Goal: Task Accomplishment & Management: Manage account settings

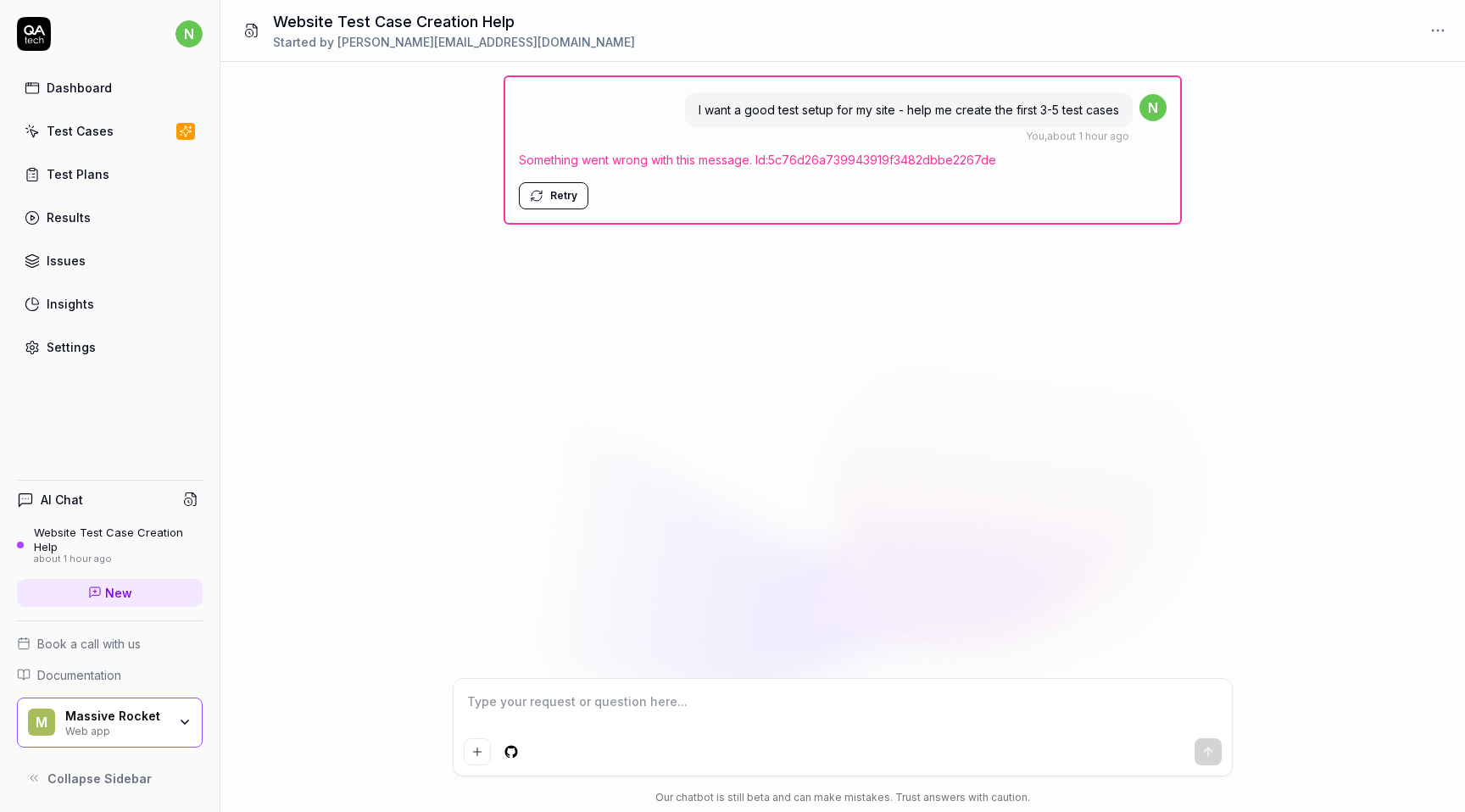
click at [556, 200] on button "Retry" at bounding box center [554, 195] width 69 height 27
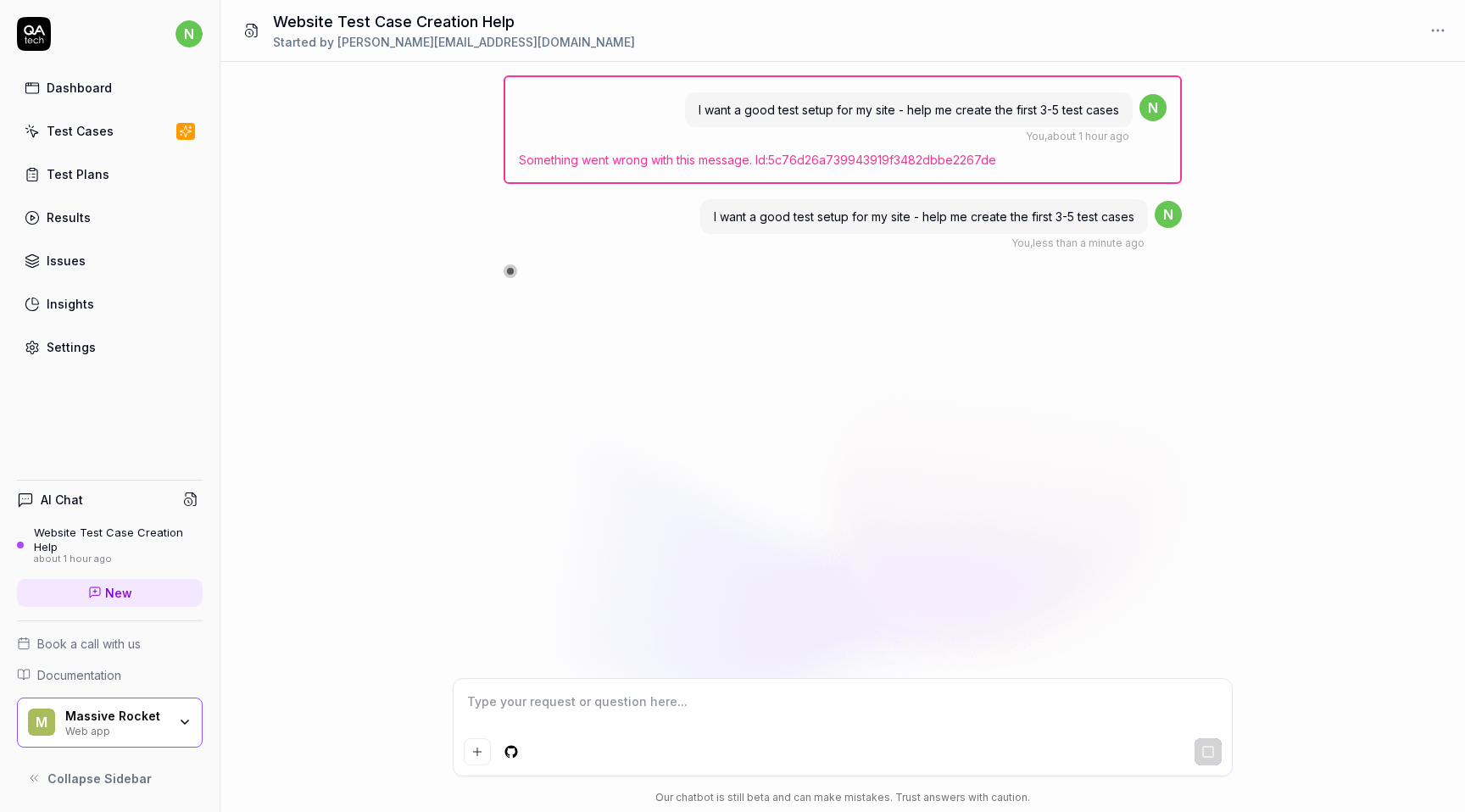
click at [99, 337] on link "Settings" at bounding box center [110, 347] width 186 height 33
type textarea "*"
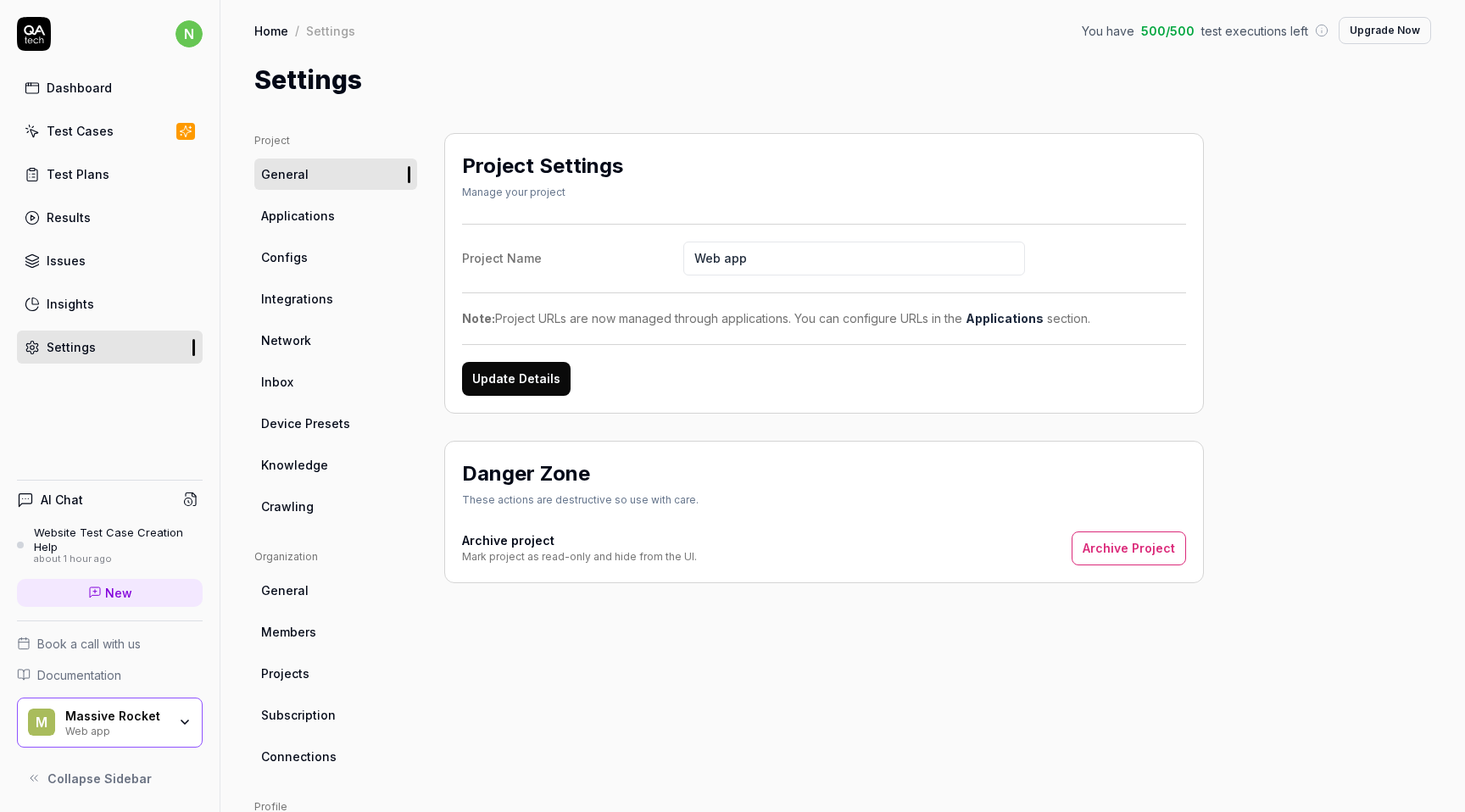
click at [349, 219] on link "Applications" at bounding box center [336, 215] width 163 height 31
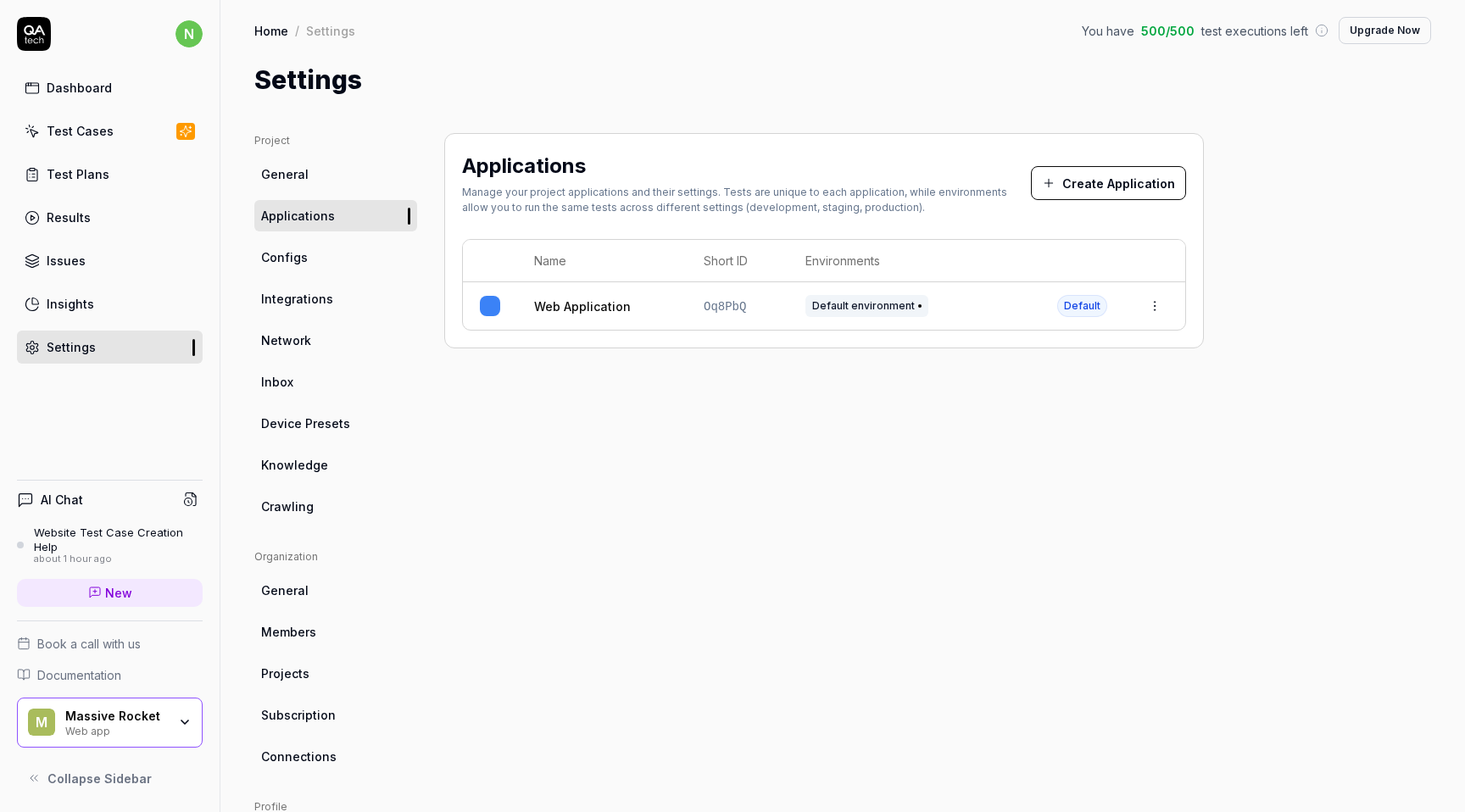
click at [348, 250] on link "Configs" at bounding box center [336, 257] width 163 height 31
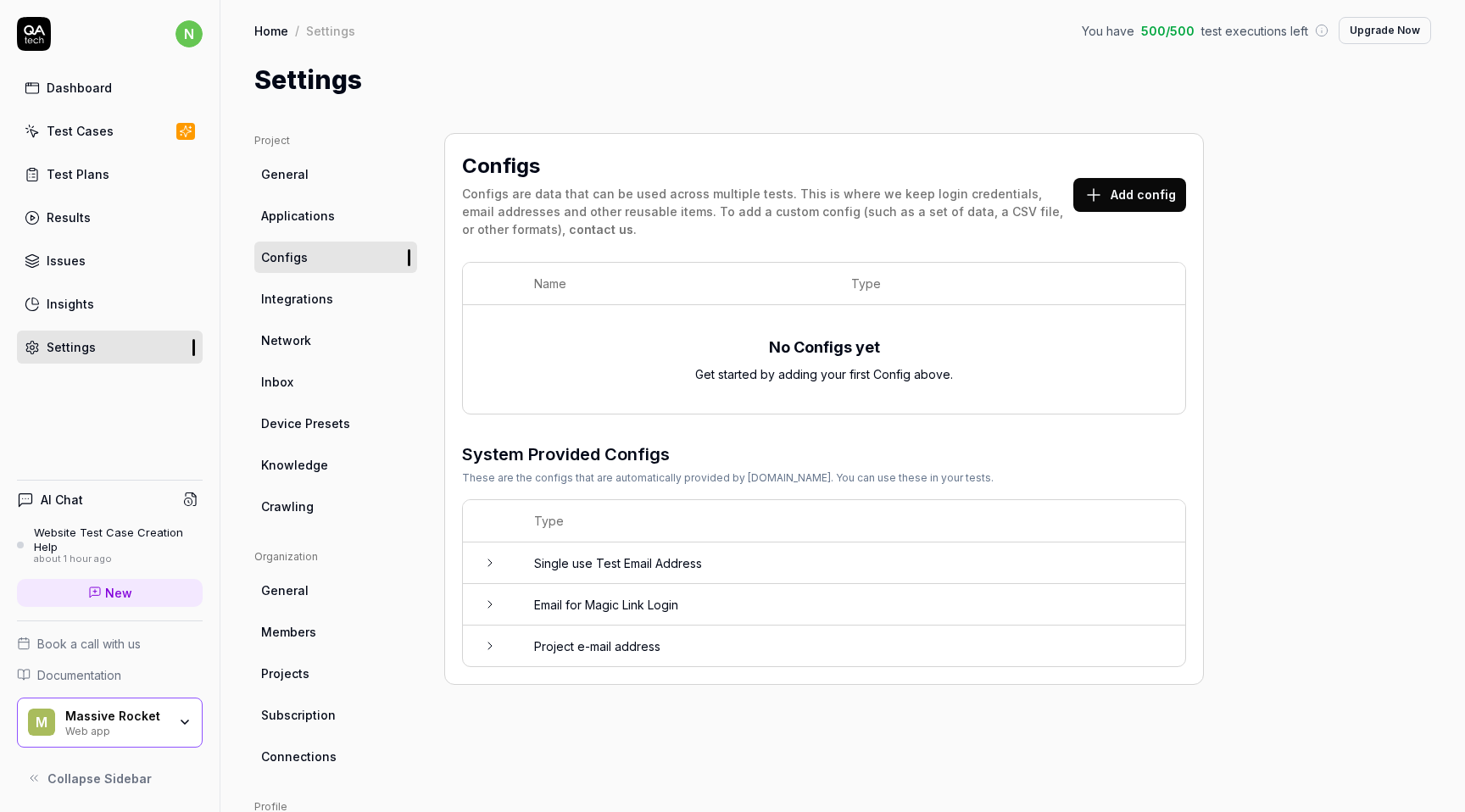
click at [347, 218] on link "Applications" at bounding box center [336, 215] width 163 height 31
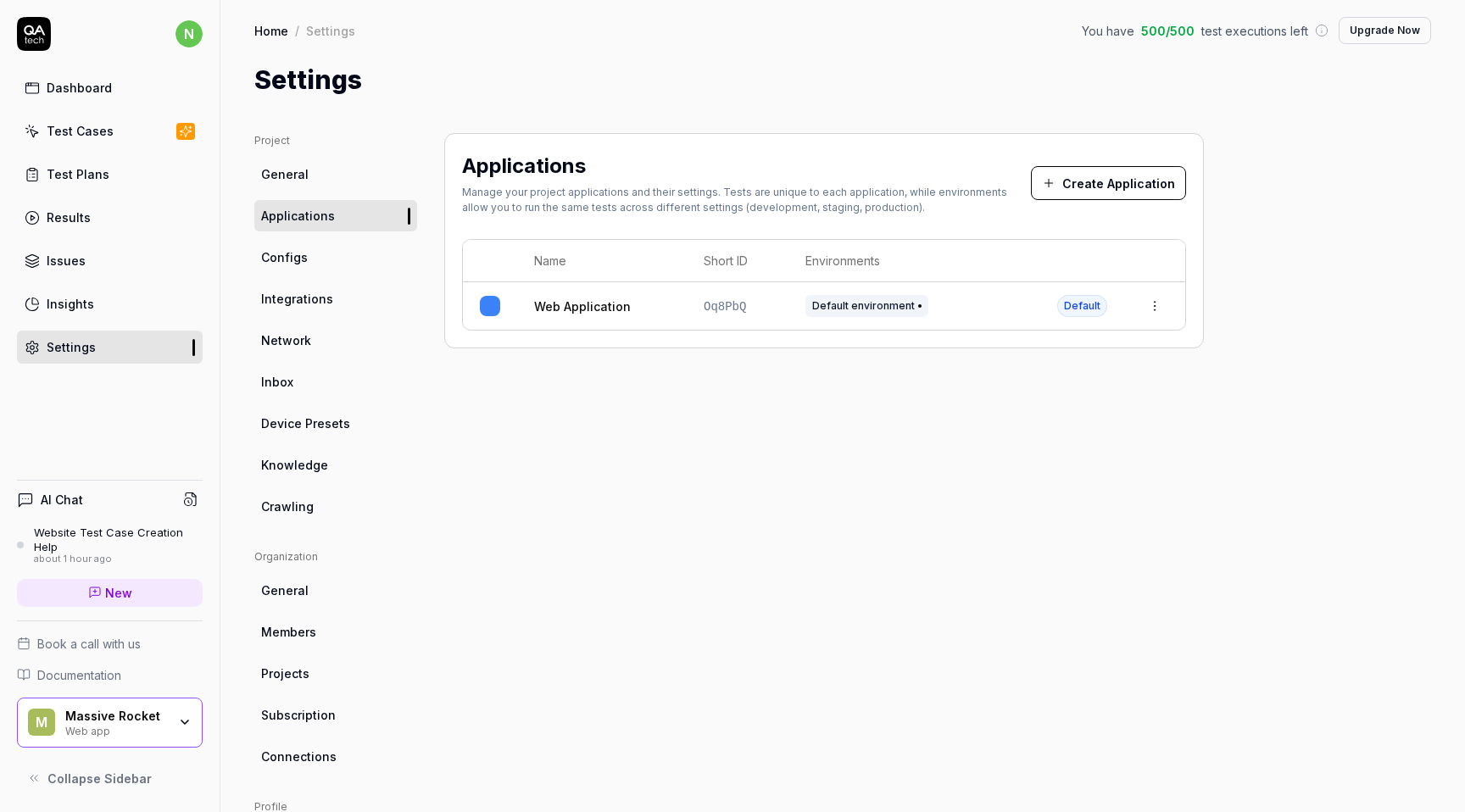
click at [1139, 180] on button "Create Application" at bounding box center [1108, 182] width 155 height 34
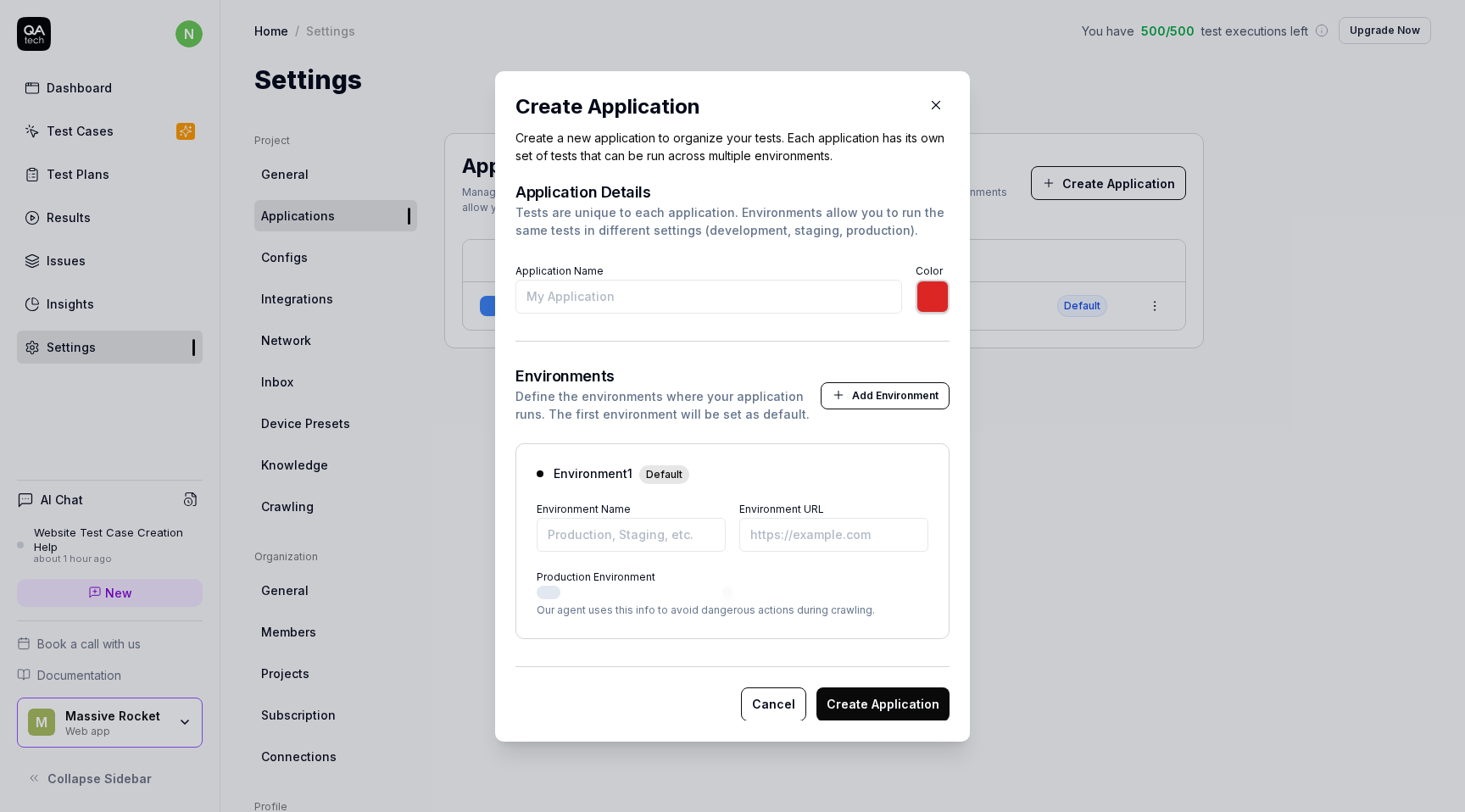
type input "*******"
click at [780, 710] on button "Cancel" at bounding box center [773, 703] width 65 height 34
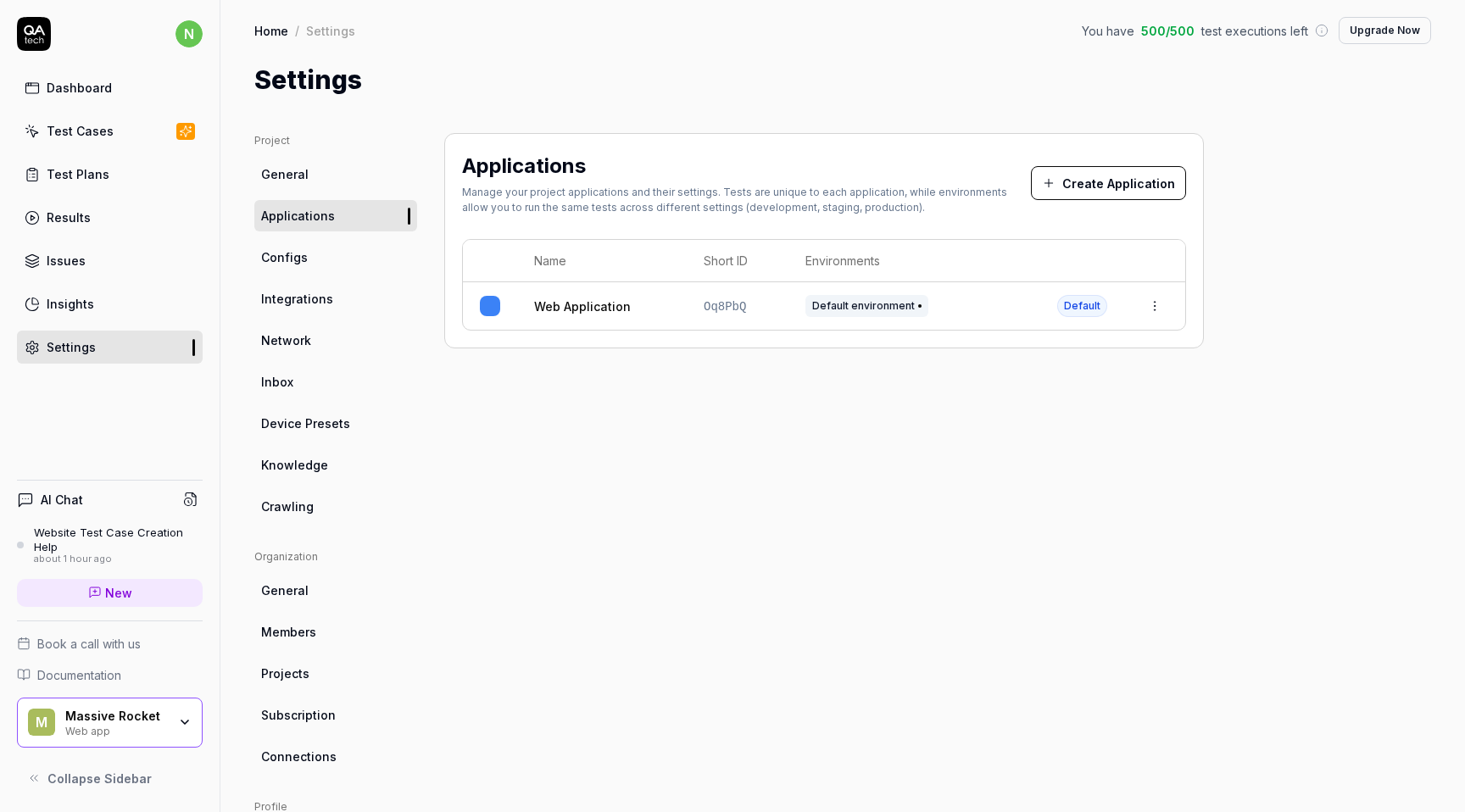
click at [313, 247] on link "Configs" at bounding box center [336, 257] width 163 height 31
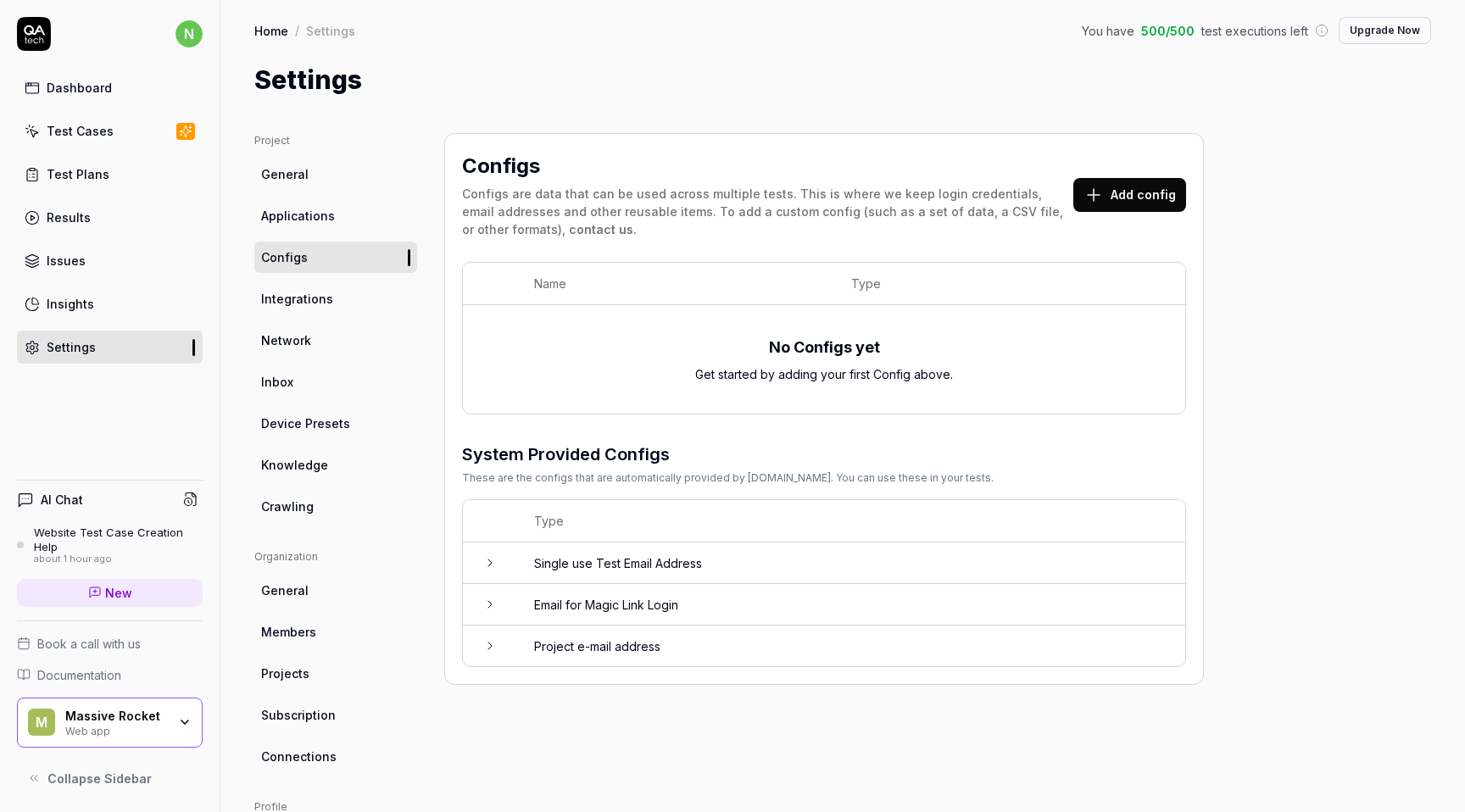
click at [489, 556] on icon at bounding box center [490, 563] width 14 height 14
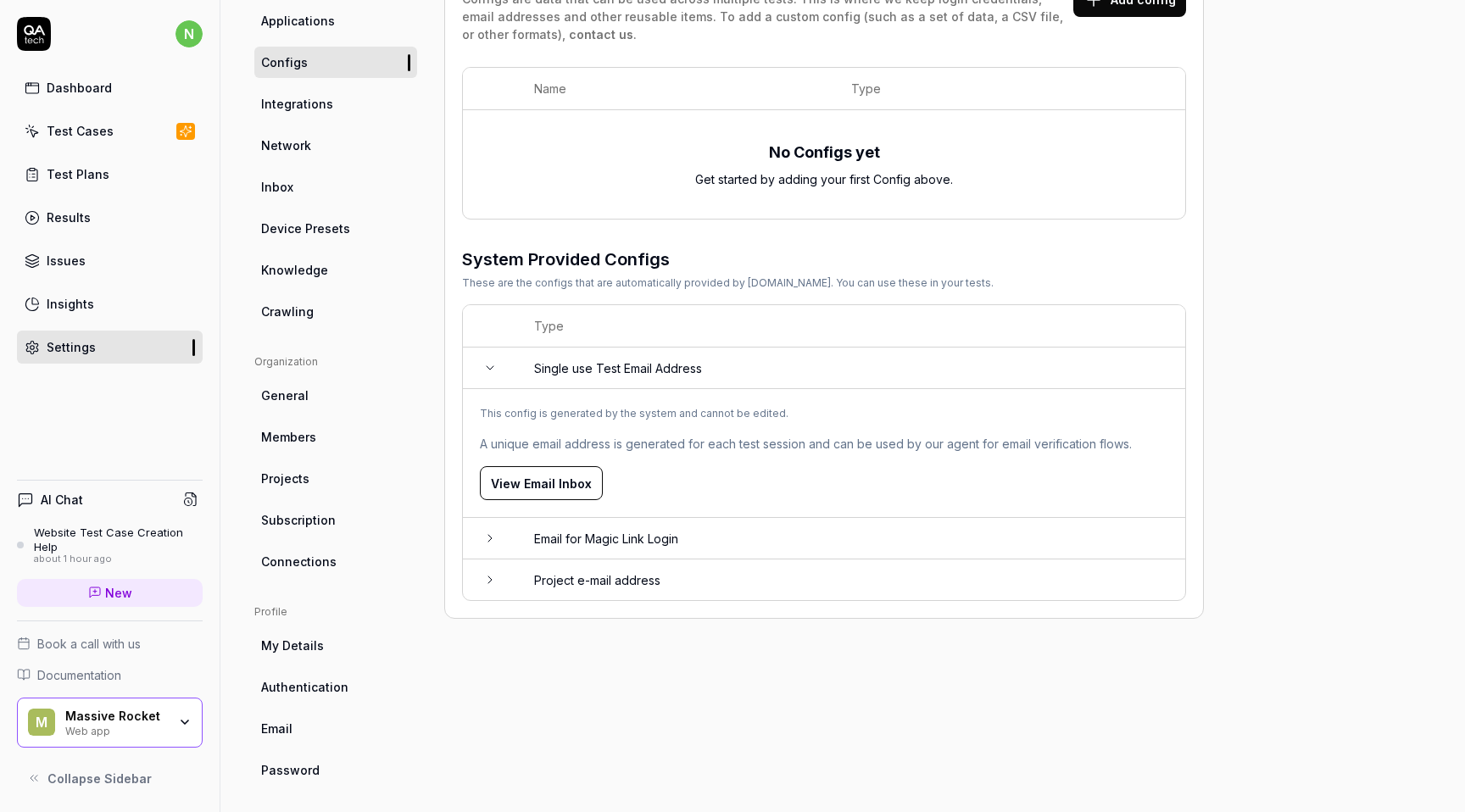
scroll to position [202, 0]
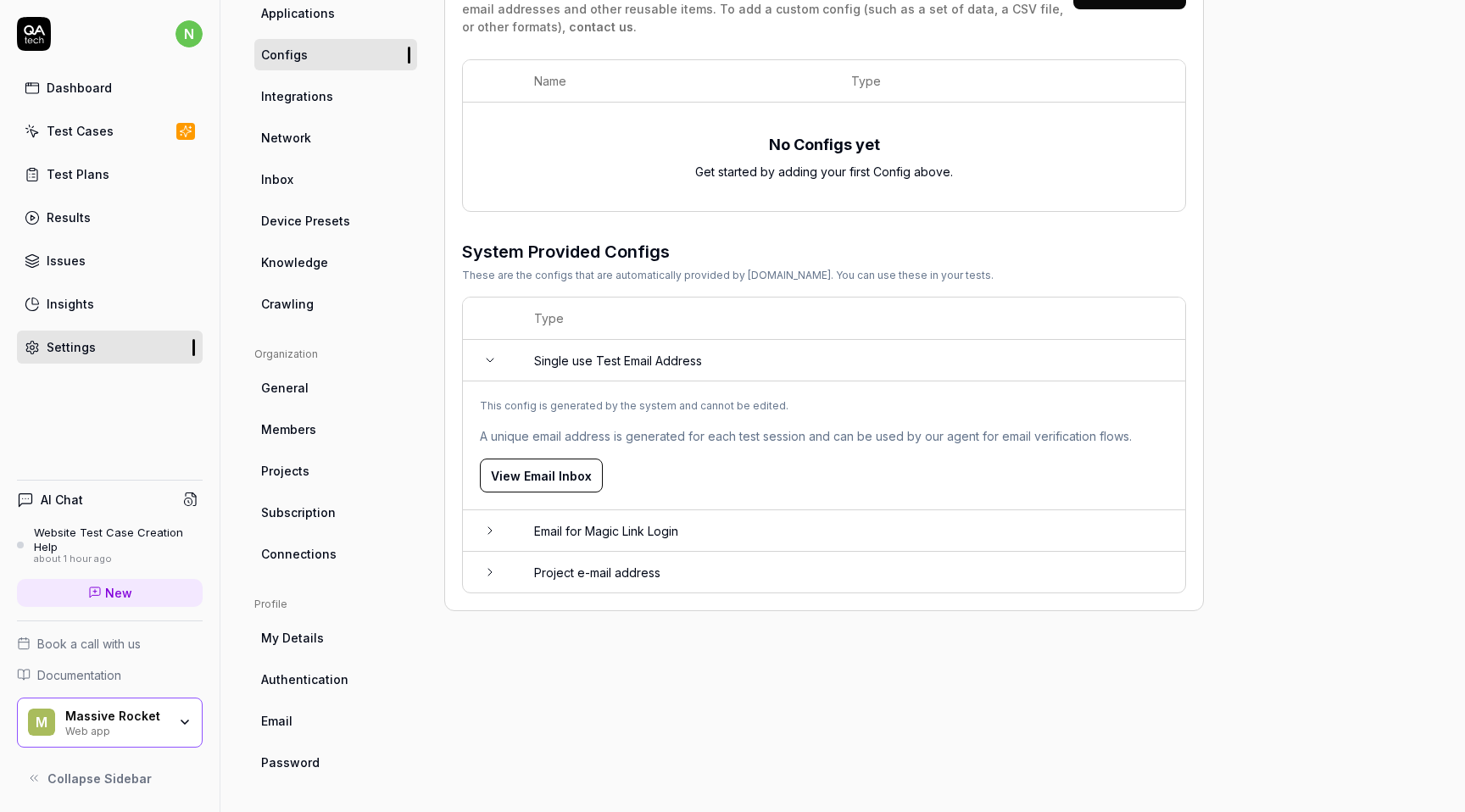
click at [489, 530] on icon at bounding box center [490, 531] width 14 height 14
click at [486, 724] on td at bounding box center [489, 737] width 55 height 41
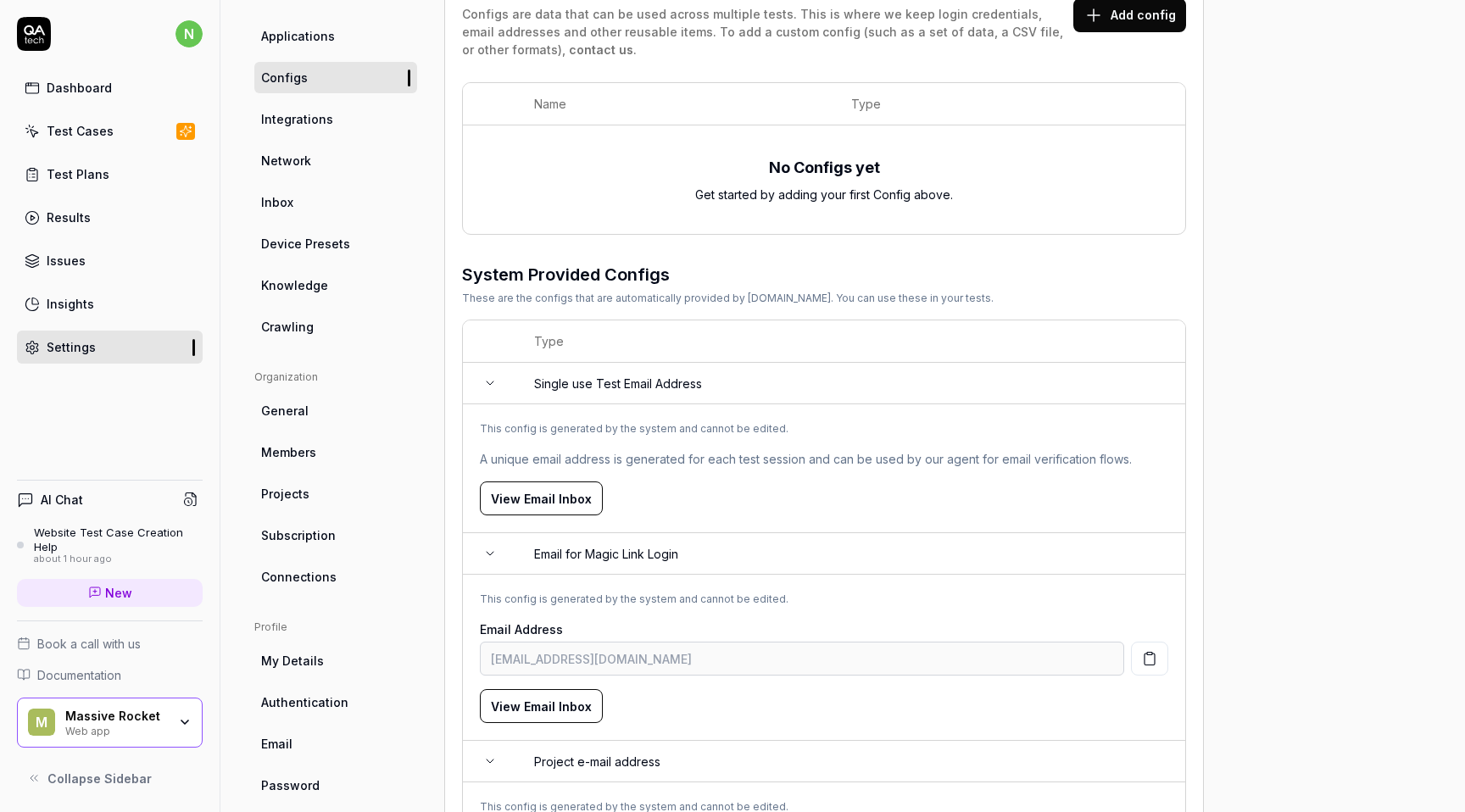
scroll to position [180, 0]
click at [323, 122] on span "Integrations" at bounding box center [297, 118] width 72 height 18
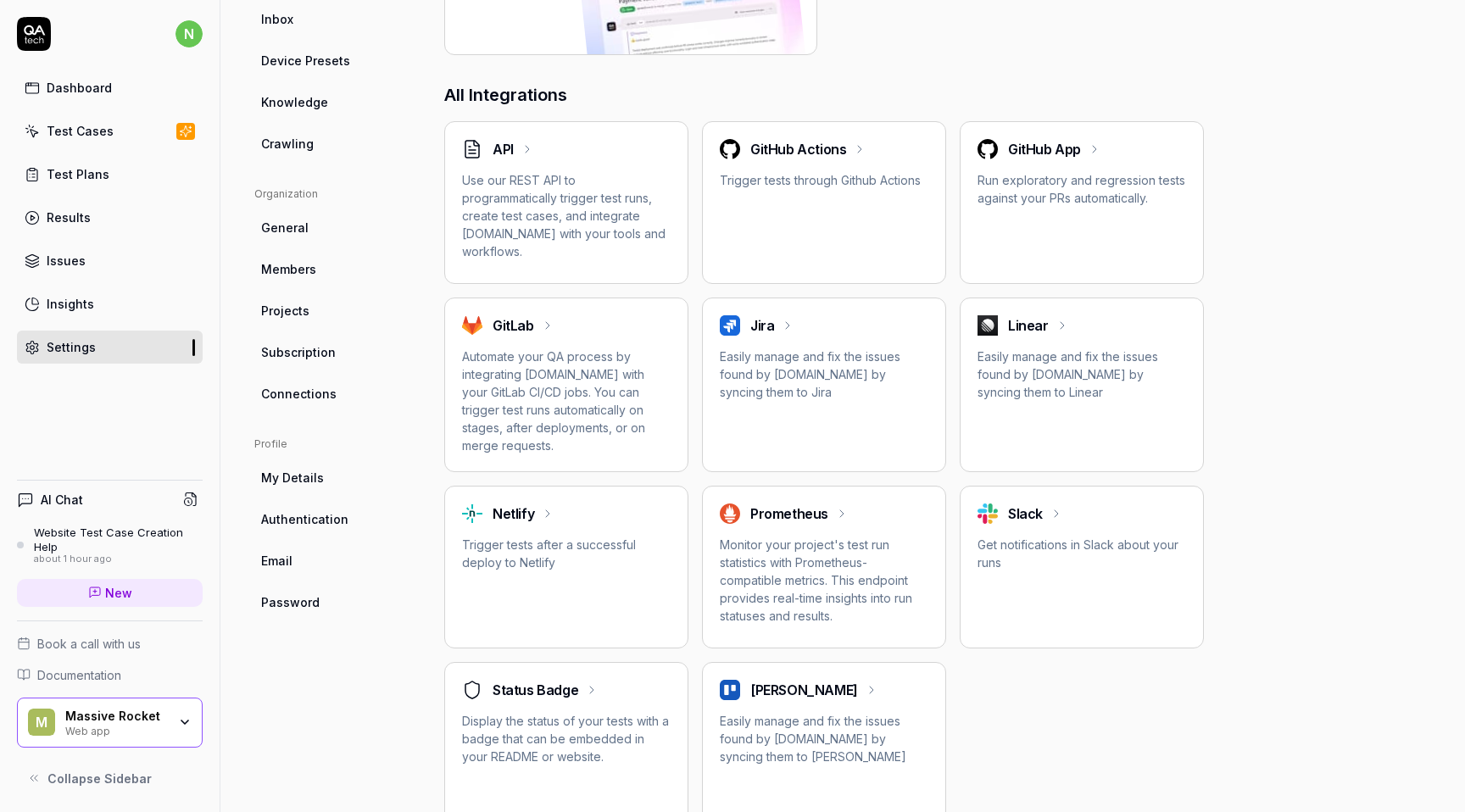
scroll to position [358, 0]
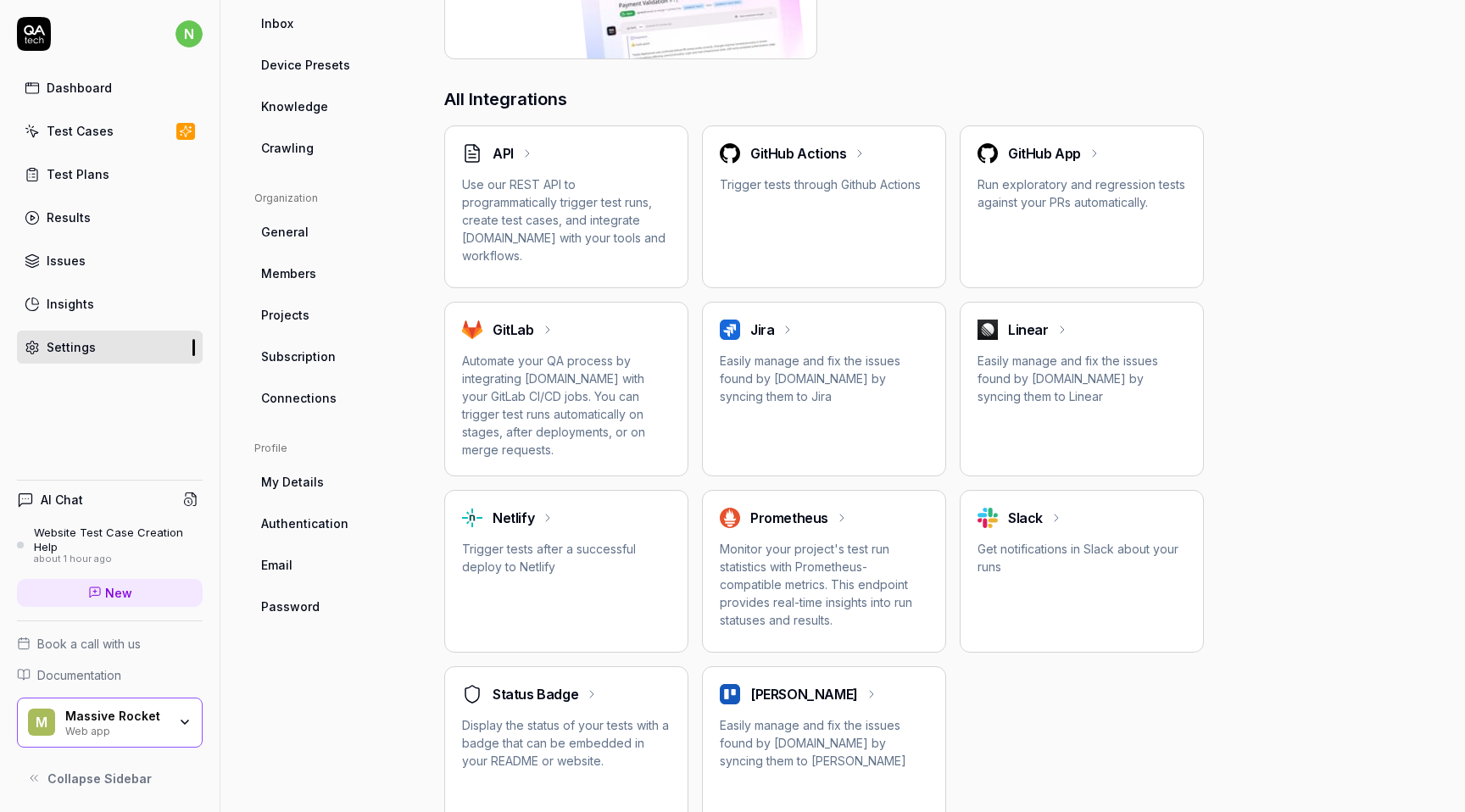
click at [822, 366] on p "Easily manage and fix the issues found by [DOMAIN_NAME] by syncing them to Jira" at bounding box center [824, 378] width 208 height 54
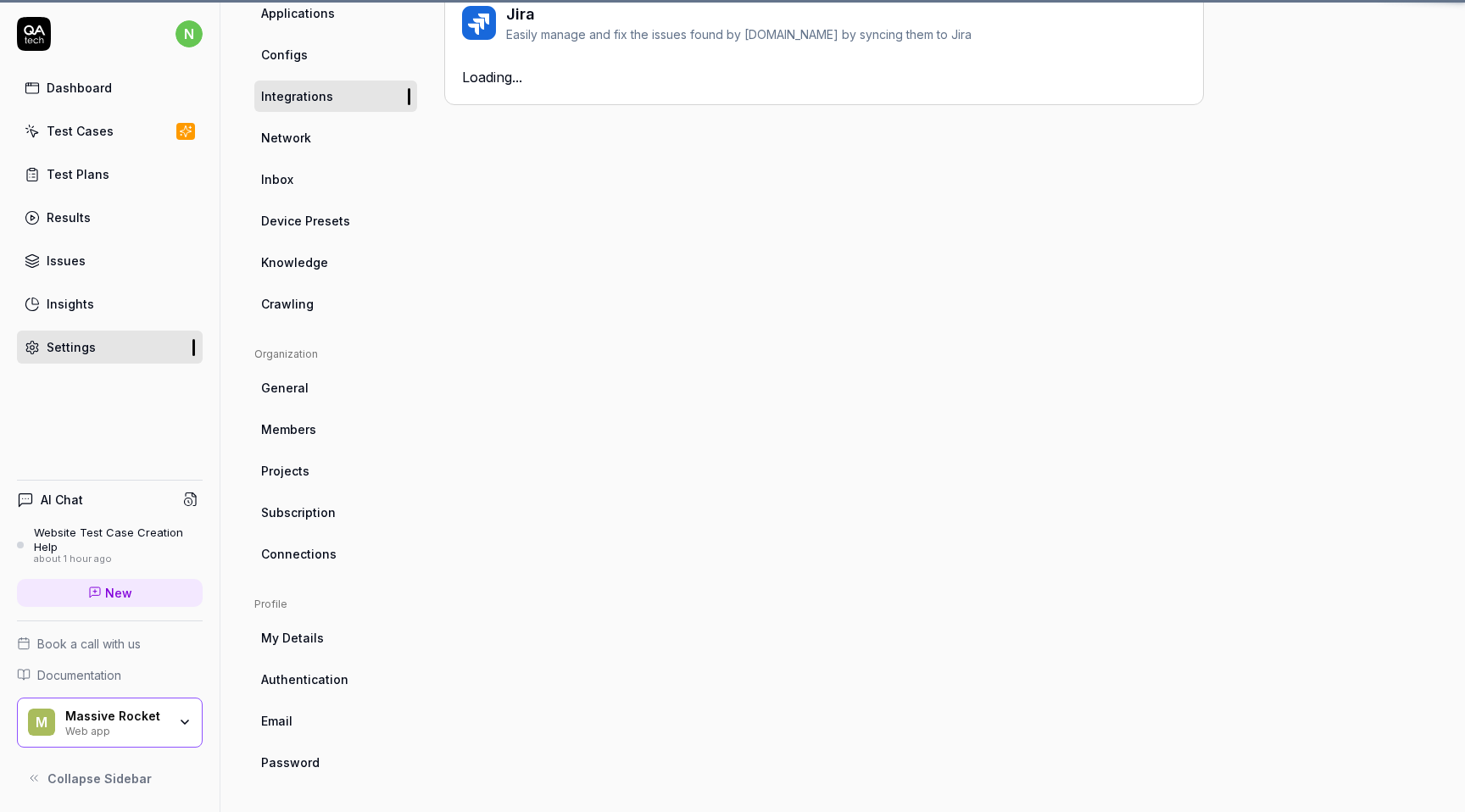
scroll to position [133, 0]
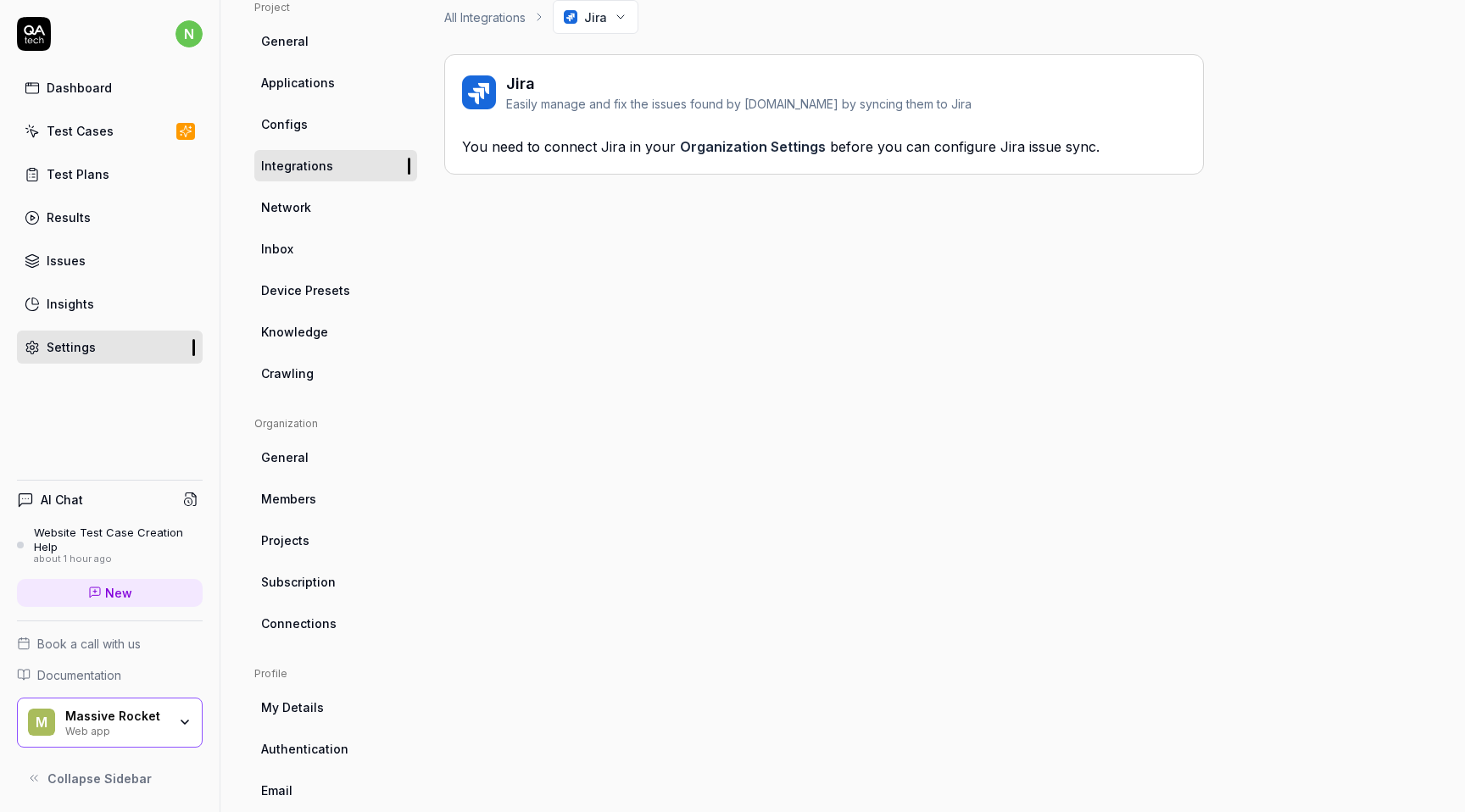
click at [329, 215] on link "Network" at bounding box center [336, 207] width 163 height 31
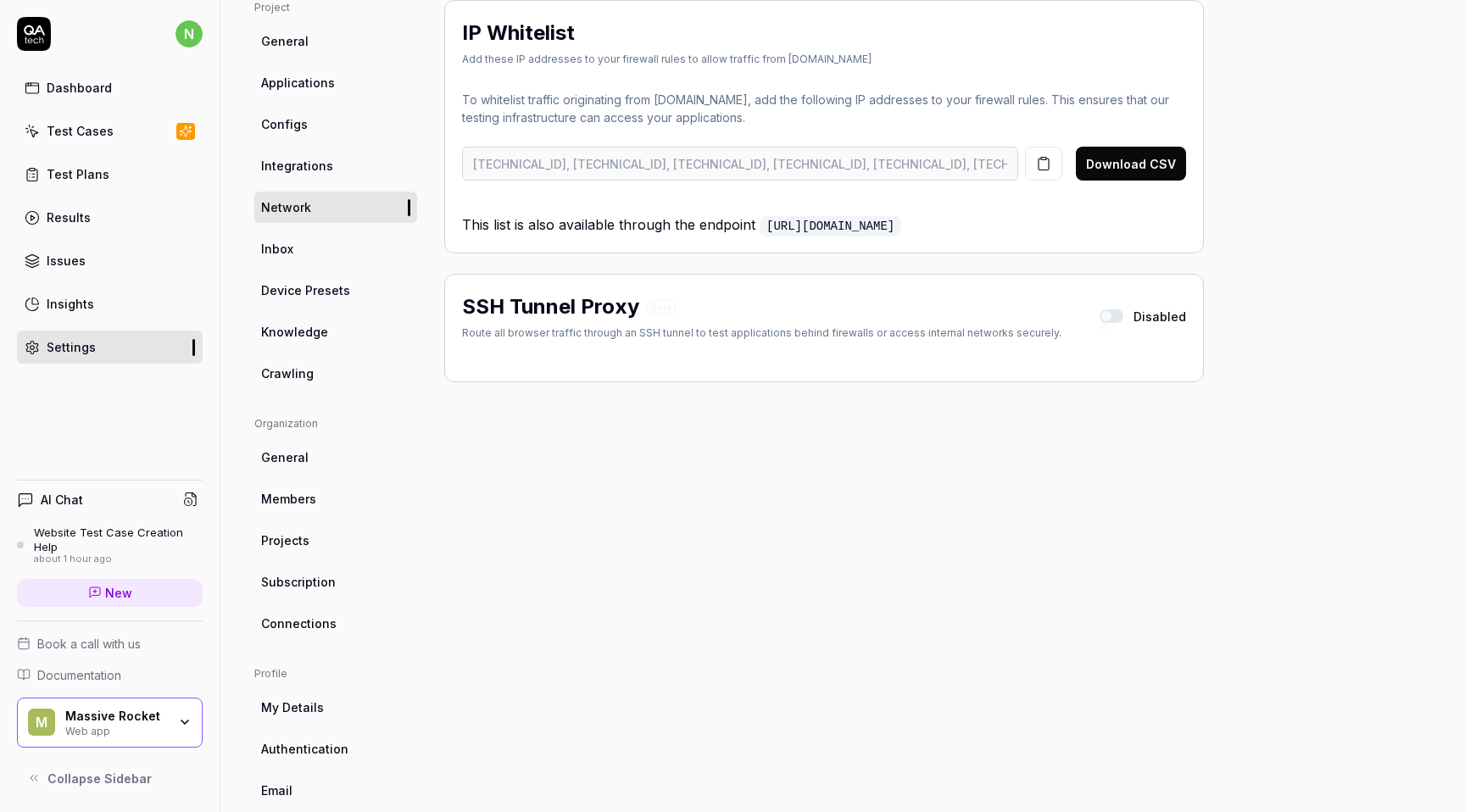
click at [333, 254] on link "Inbox" at bounding box center [336, 249] width 163 height 31
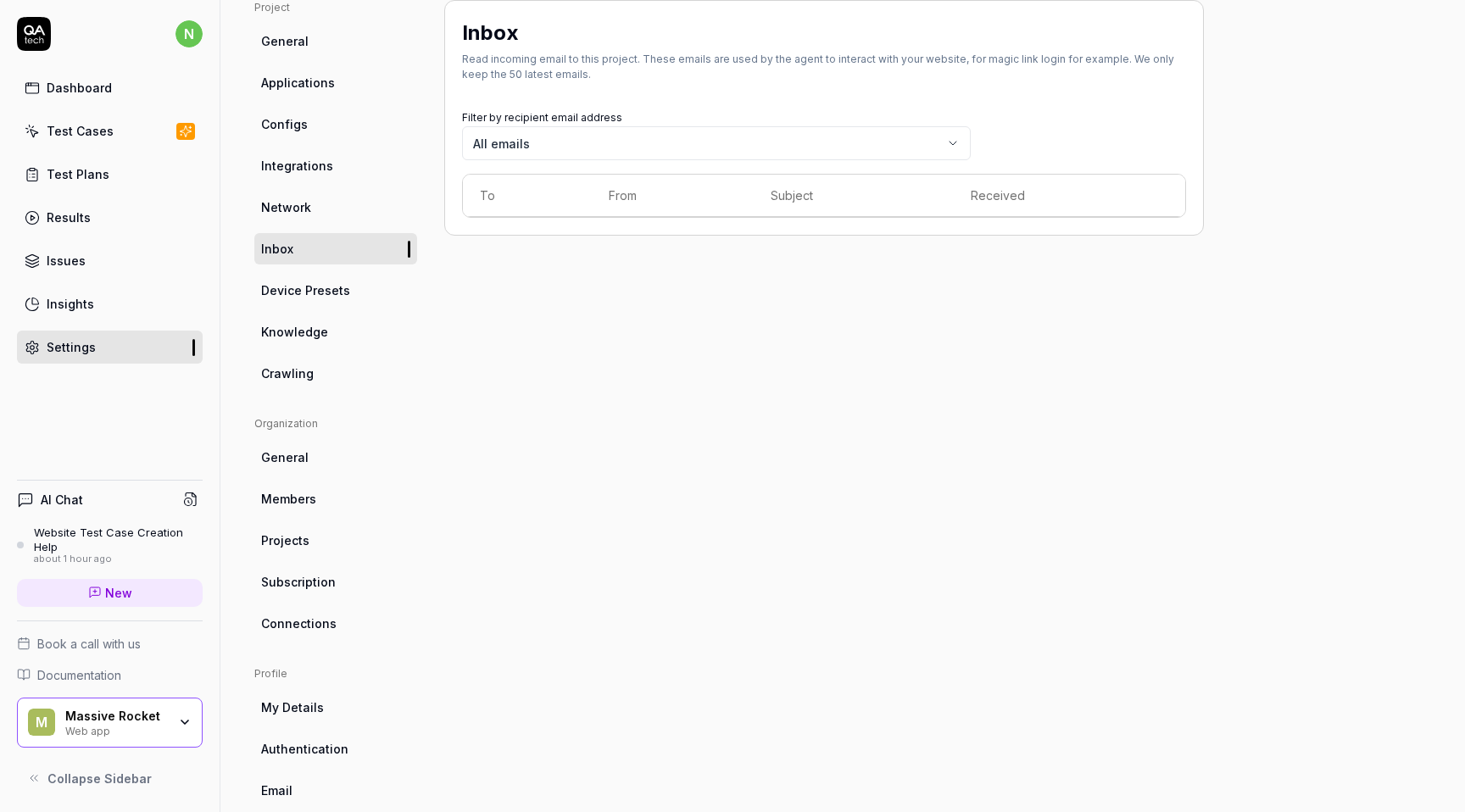
click at [341, 291] on span "Device Presets" at bounding box center [305, 290] width 89 height 18
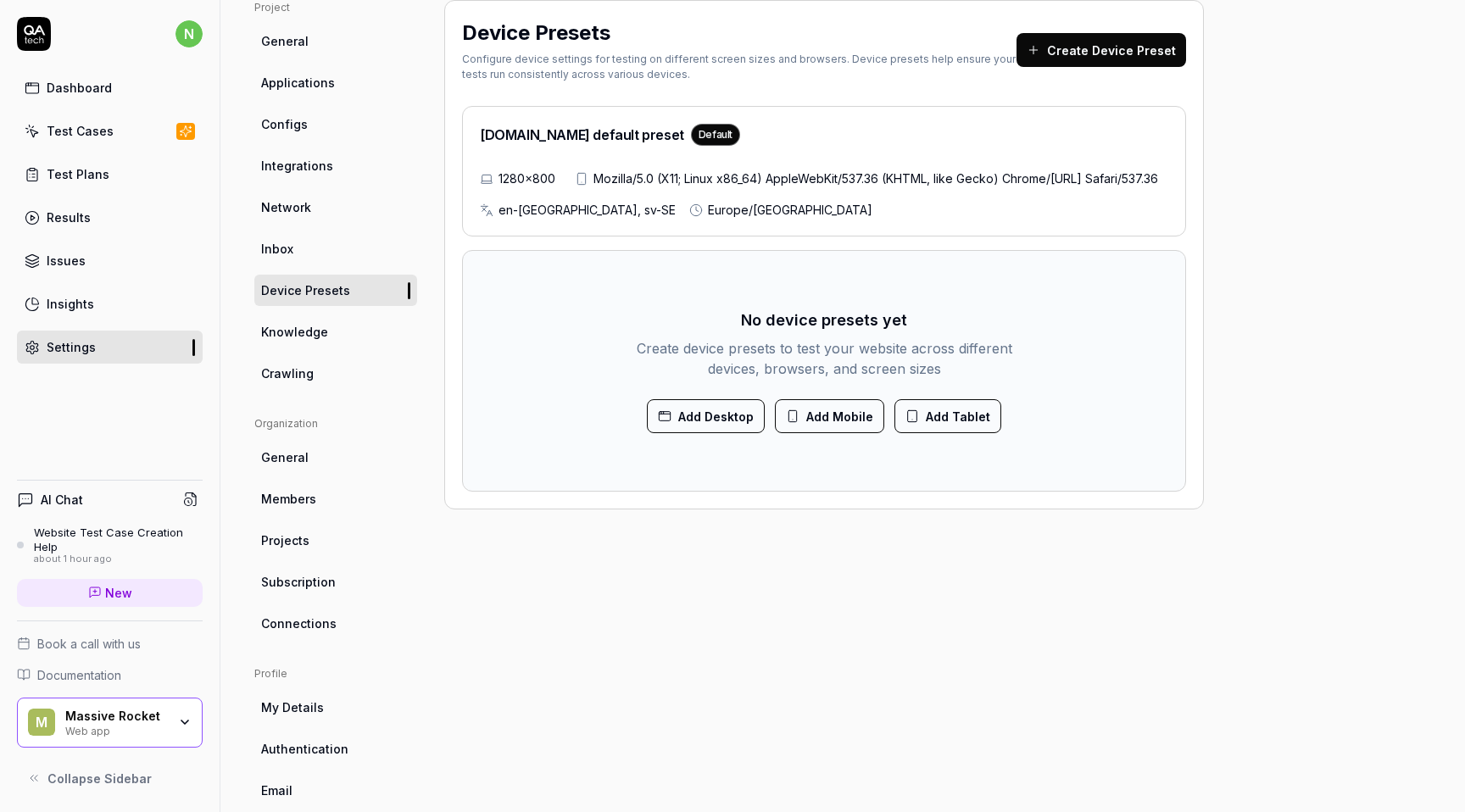
click at [345, 344] on link "Knowledge" at bounding box center [336, 331] width 163 height 31
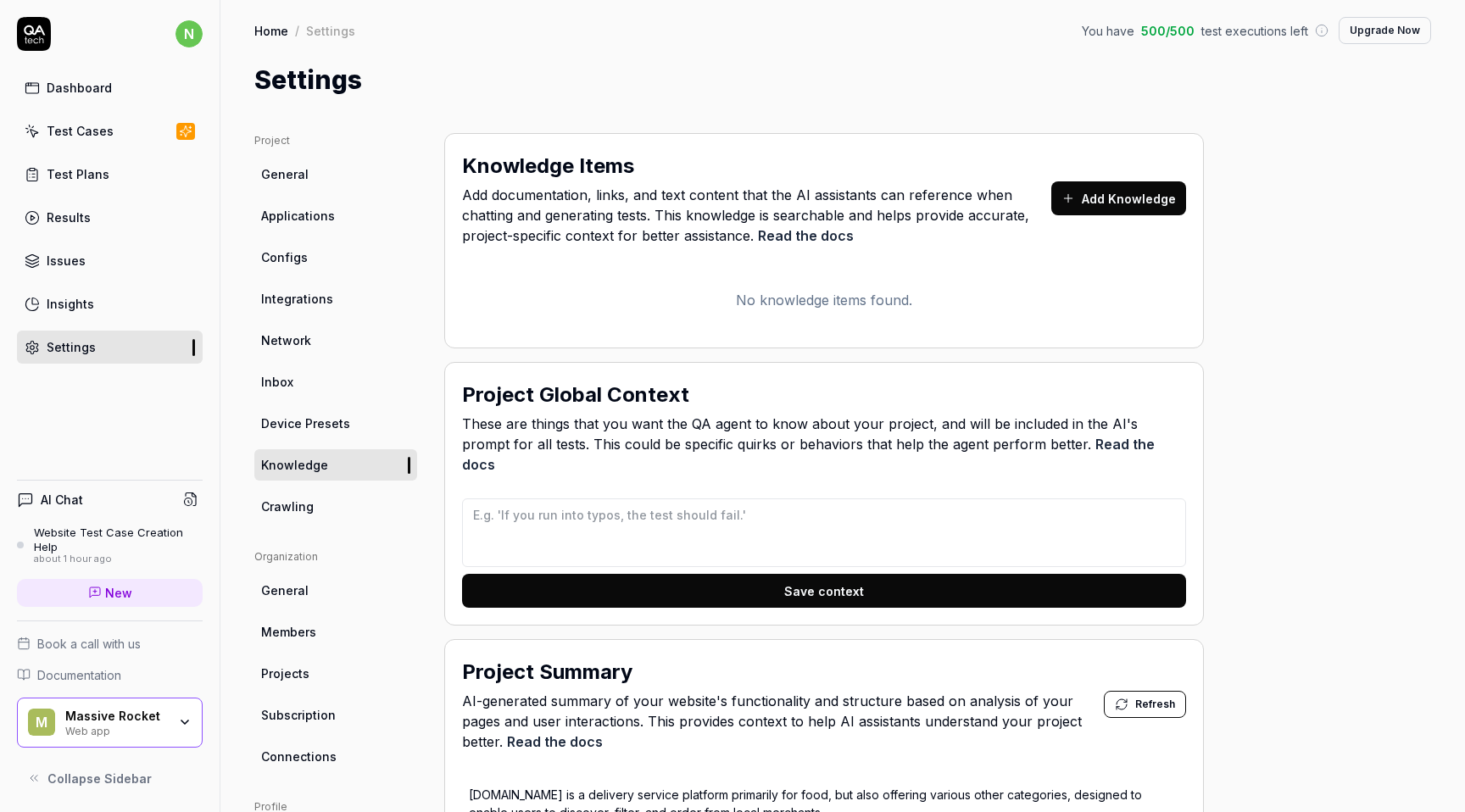
click at [356, 586] on link "General" at bounding box center [336, 590] width 163 height 31
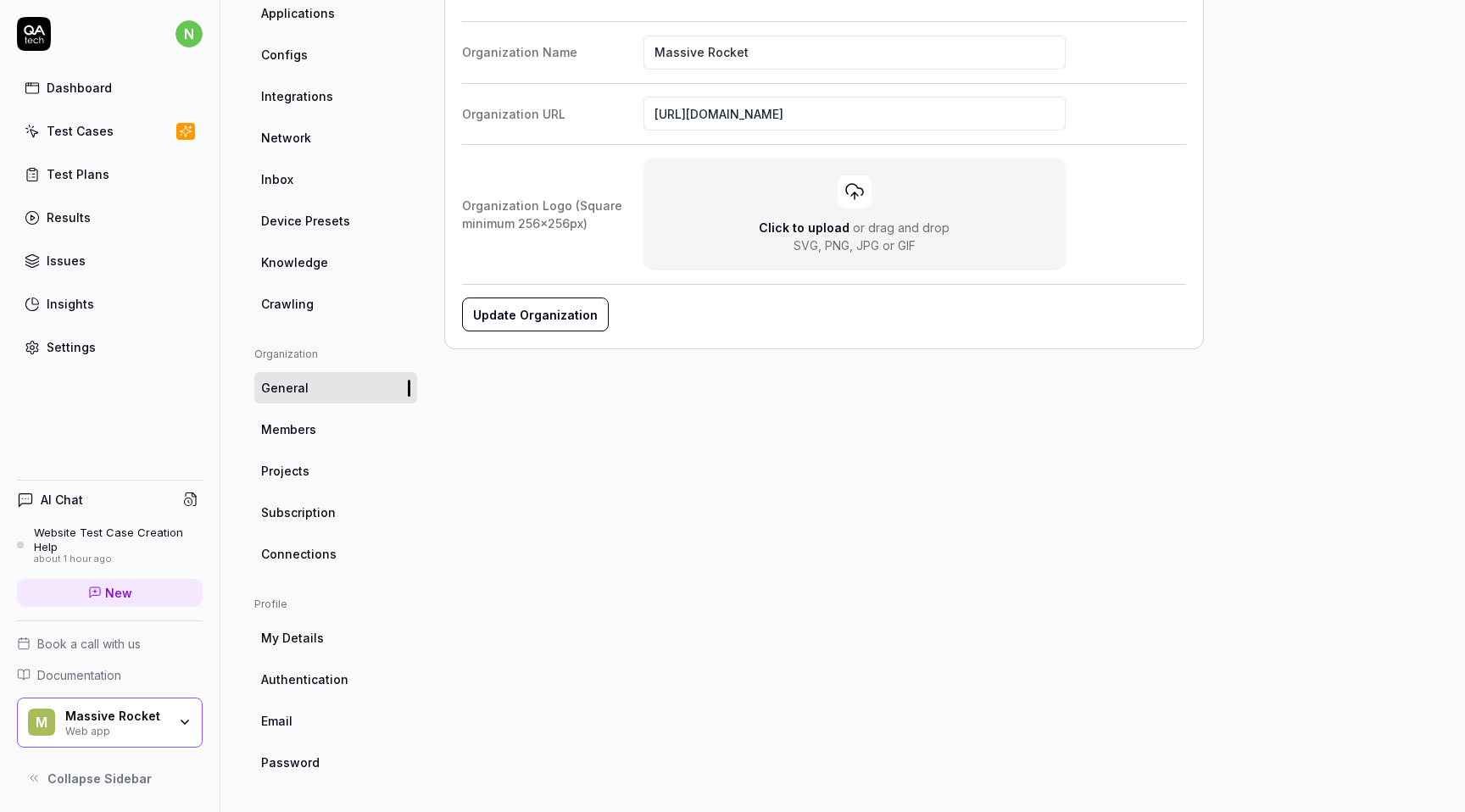
scroll to position [201, 0]
click at [331, 486] on link "Projects" at bounding box center [336, 471] width 163 height 31
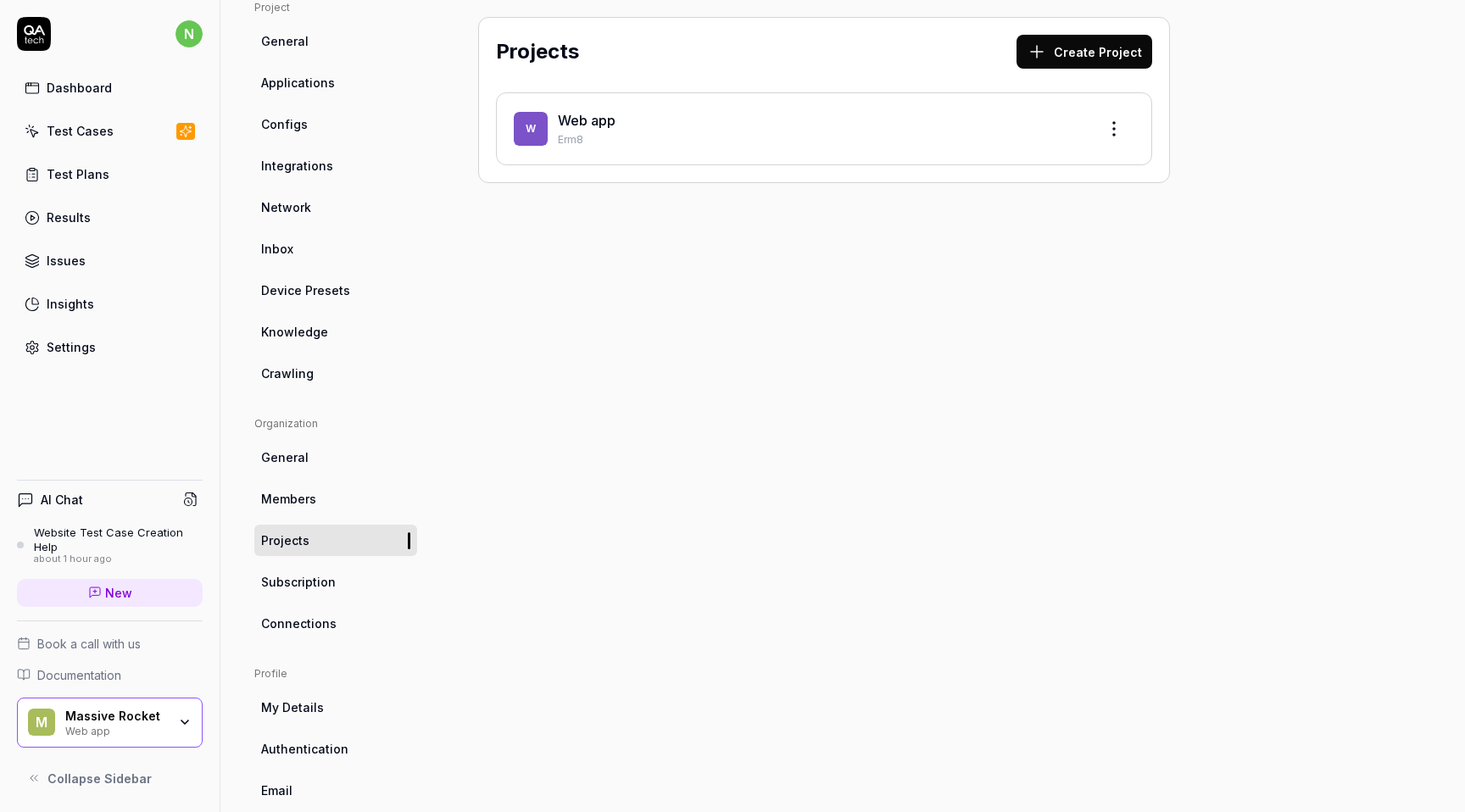
click at [345, 630] on link "Connections" at bounding box center [336, 623] width 163 height 31
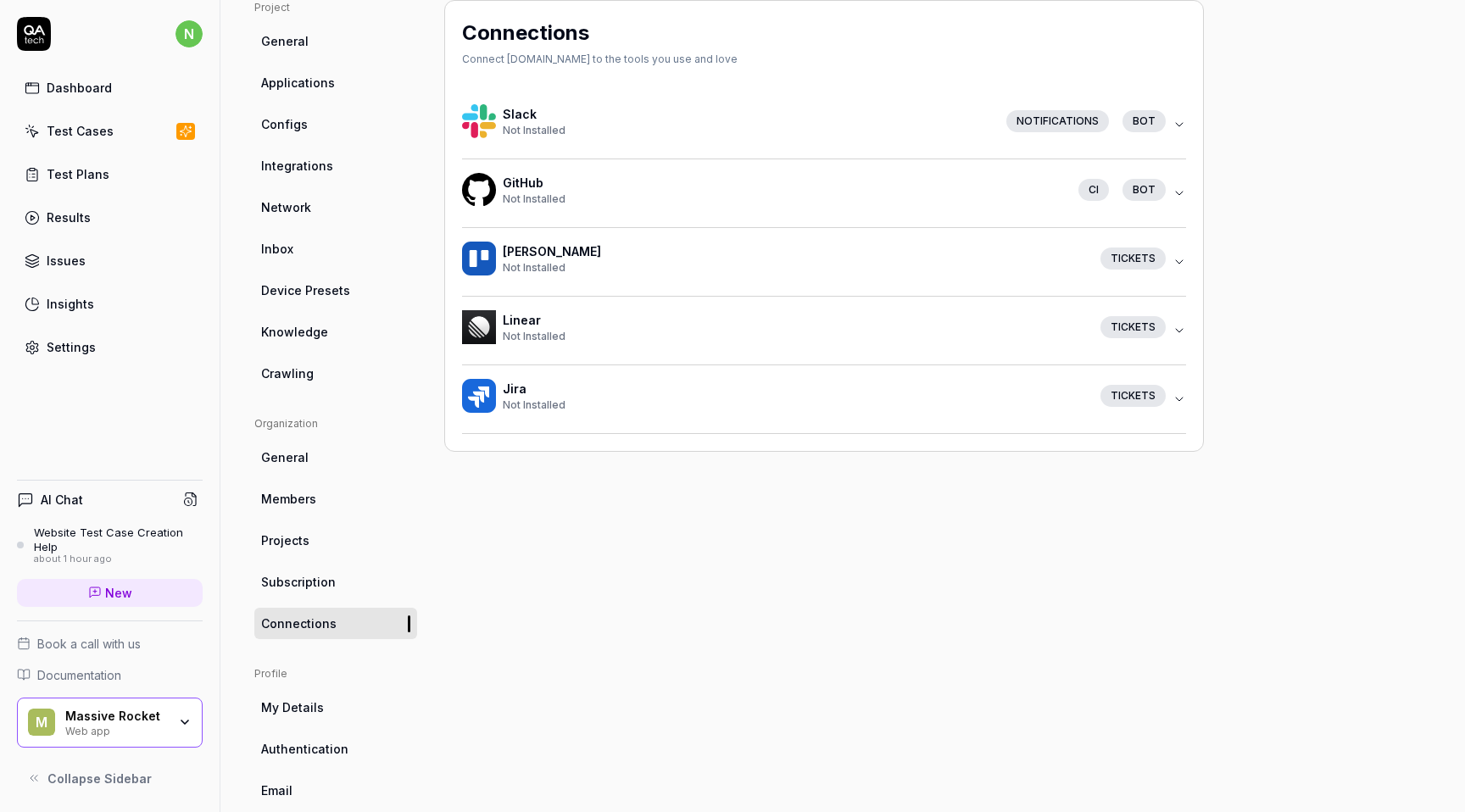
click at [102, 132] on div "Test Cases" at bounding box center [80, 131] width 67 height 18
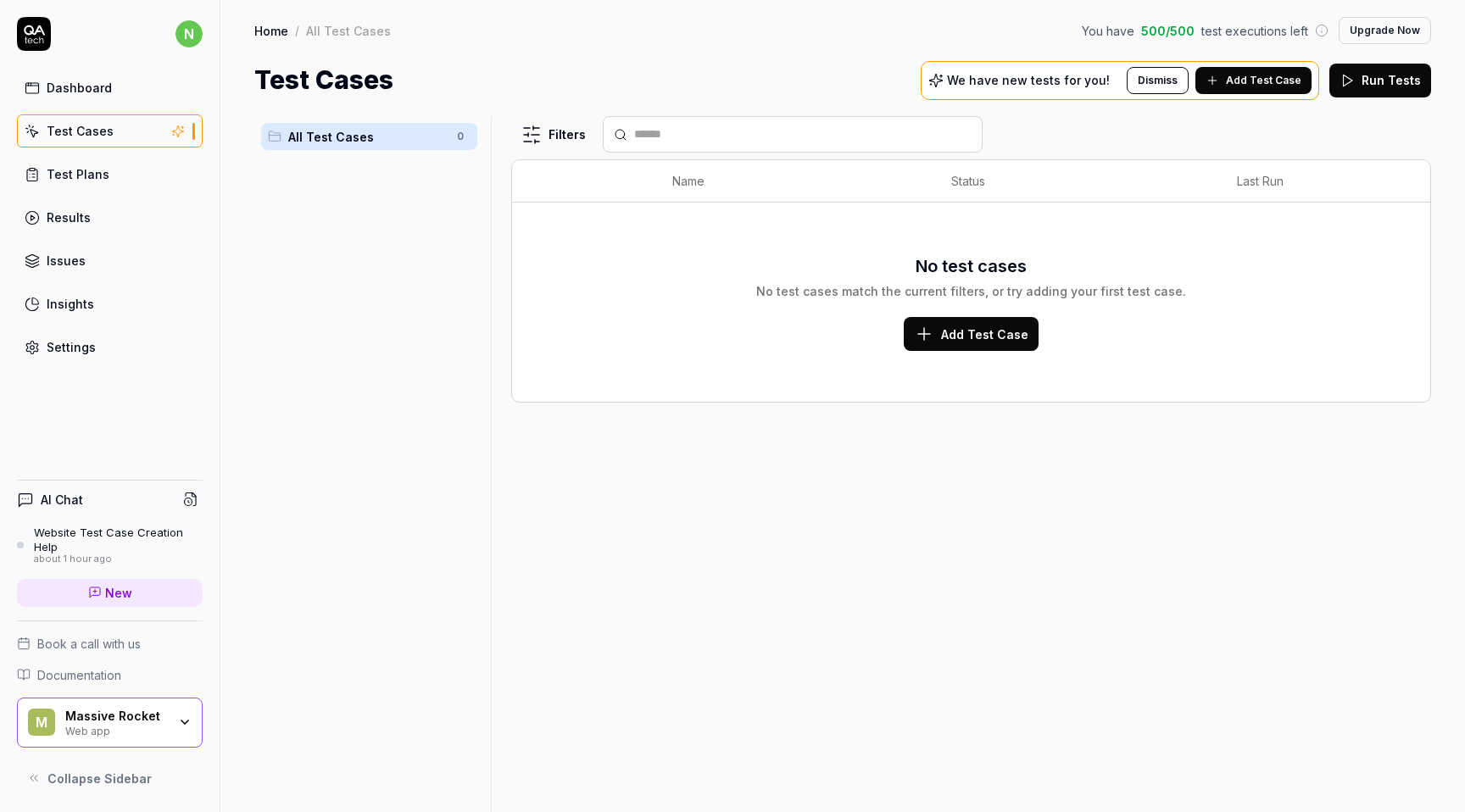
click at [91, 96] on link "Dashboard" at bounding box center [110, 88] width 186 height 33
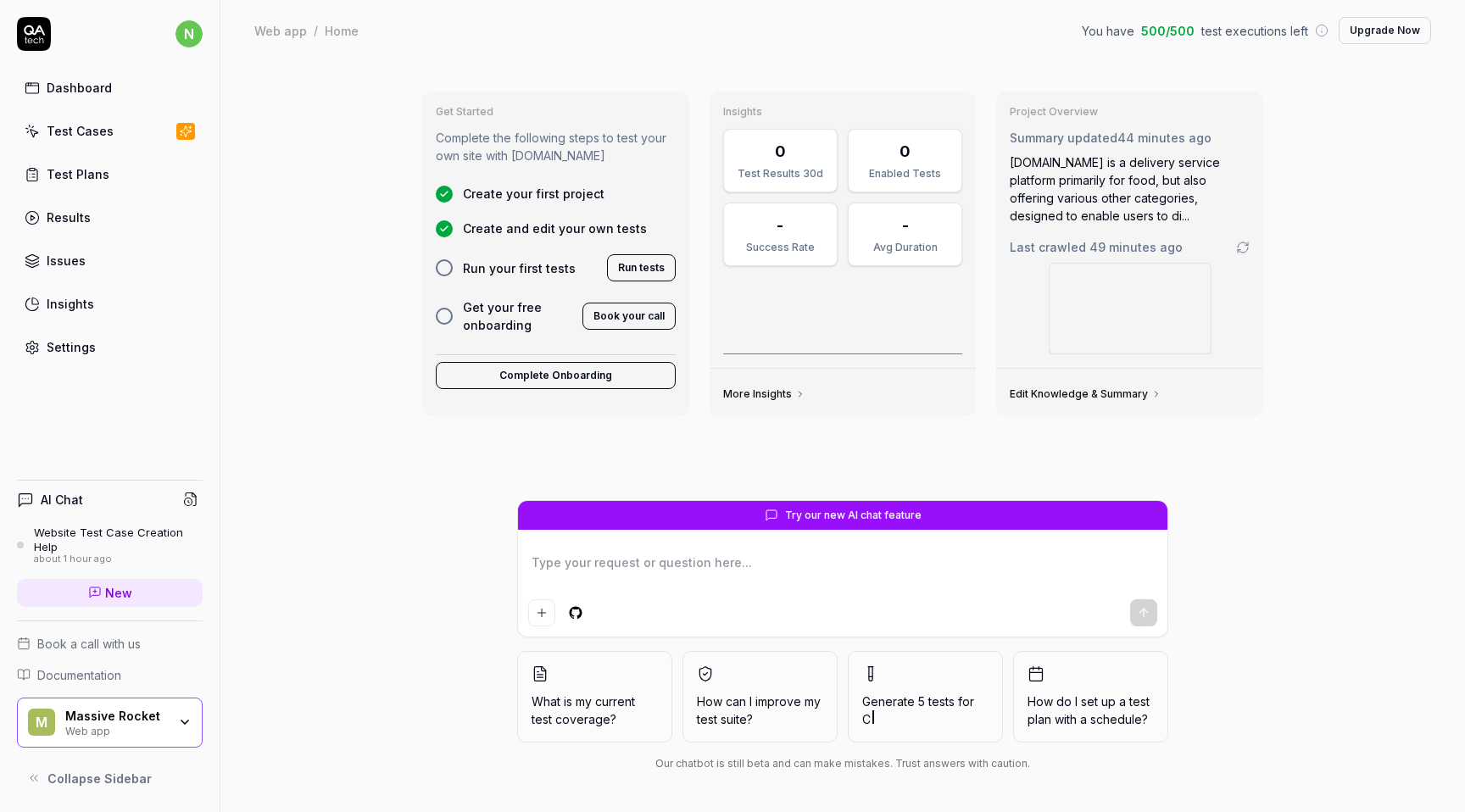
type textarea "*"
click at [151, 207] on link "Results" at bounding box center [110, 217] width 186 height 33
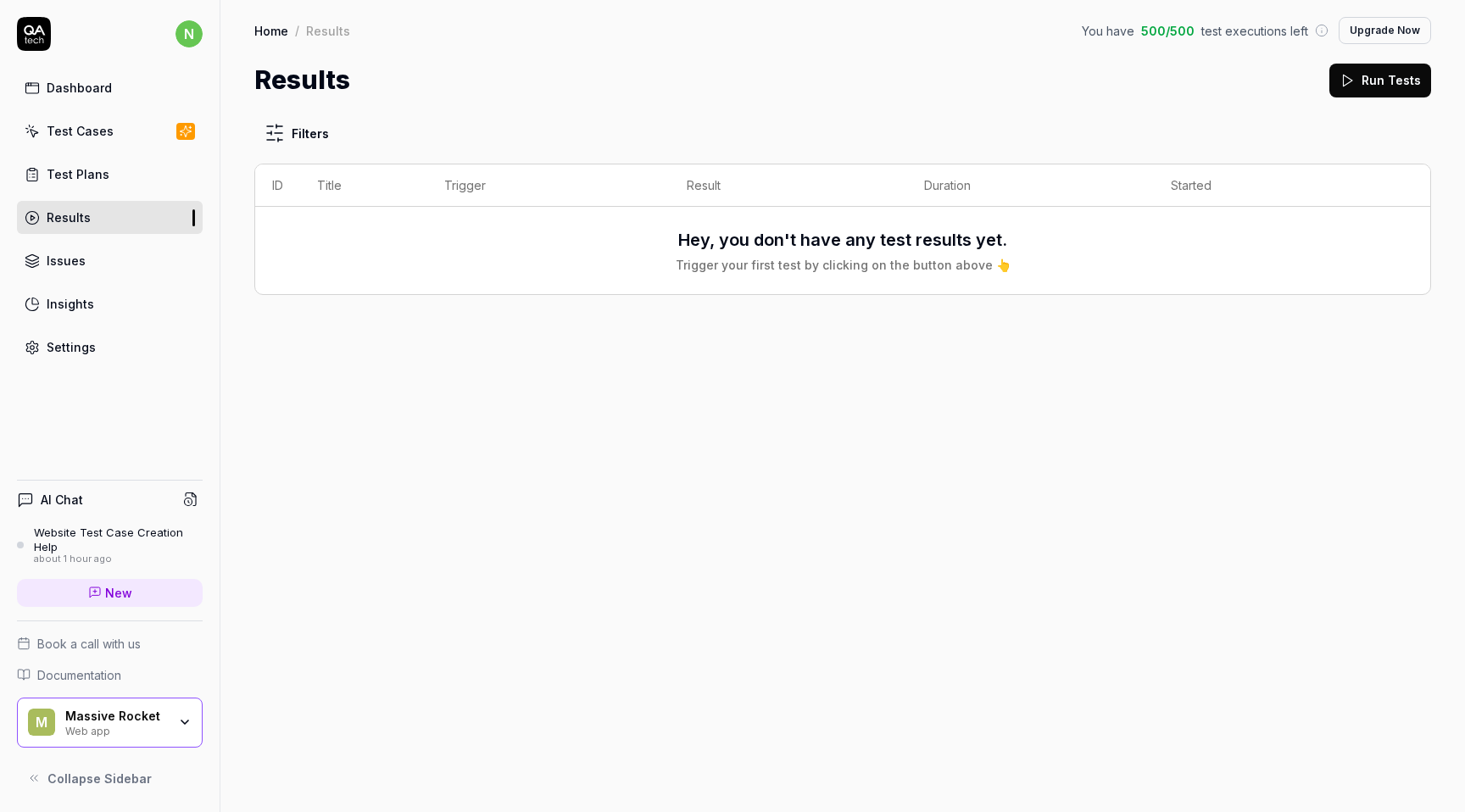
click at [134, 172] on link "Test Plans" at bounding box center [110, 174] width 186 height 33
